Goal: Transaction & Acquisition: Purchase product/service

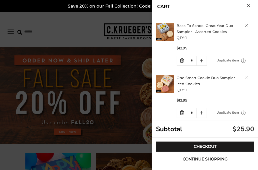
click at [247, 27] on link "Delete product" at bounding box center [246, 25] width 3 height 3
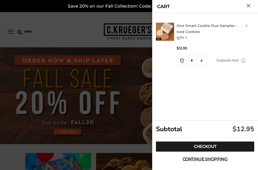
click at [213, 148] on link "Checkout" at bounding box center [205, 147] width 98 height 10
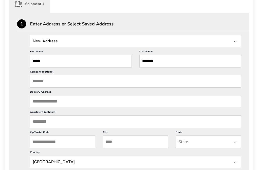
scroll to position [161, 0]
click at [106, 107] on input "Delivery Address" at bounding box center [135, 101] width 211 height 13
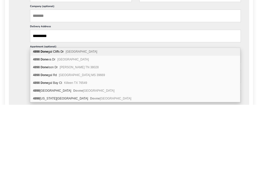
click at [94, 114] on div "4898 Done gal Cliffs Dr Dublin OH 43017" at bounding box center [135, 118] width 210 height 8
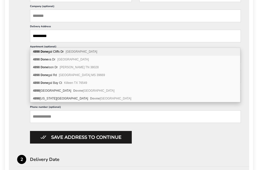
type input "**********"
type input "******"
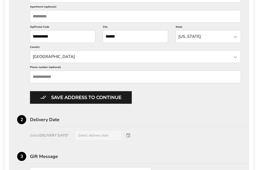
scroll to position [280, 0]
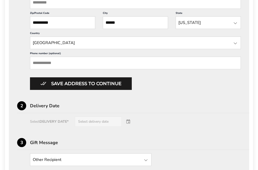
click at [110, 90] on button "Save address to continue" at bounding box center [81, 83] width 102 height 13
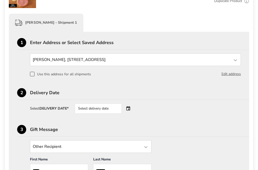
scroll to position [142, 0]
click at [129, 108] on div "Select delivery date" at bounding box center [105, 109] width 61 height 10
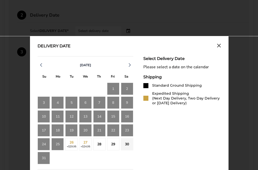
scroll to position [220, 0]
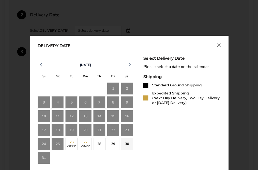
click at [131, 66] on polyline "button" at bounding box center [130, 64] width 2 height 3
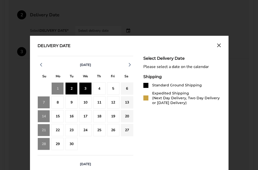
click at [89, 89] on div "3" at bounding box center [85, 88] width 12 height 12
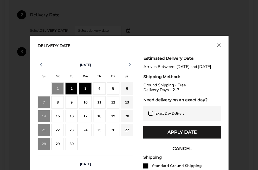
click at [101, 90] on div "4" at bounding box center [99, 88] width 12 height 12
click at [174, 138] on button "Apply Date" at bounding box center [183, 132] width 78 height 13
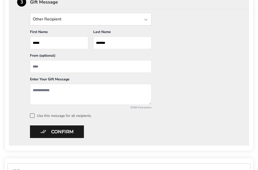
scroll to position [270, 0]
click at [82, 96] on textarea "Add a message" at bounding box center [91, 94] width 122 height 21
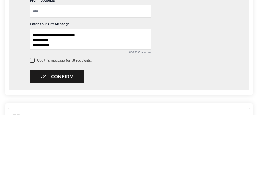
type textarea "**********"
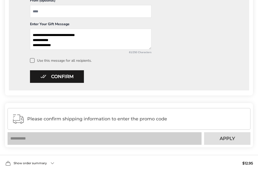
click at [67, 79] on button "Confirm" at bounding box center [57, 76] width 54 height 13
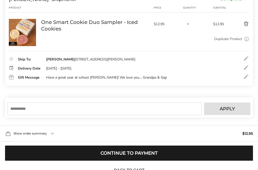
scroll to position [123, 0]
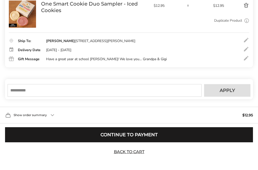
click at [157, 142] on button "Continue to Payment" at bounding box center [129, 134] width 248 height 15
